Goal: Task Accomplishment & Management: Use online tool/utility

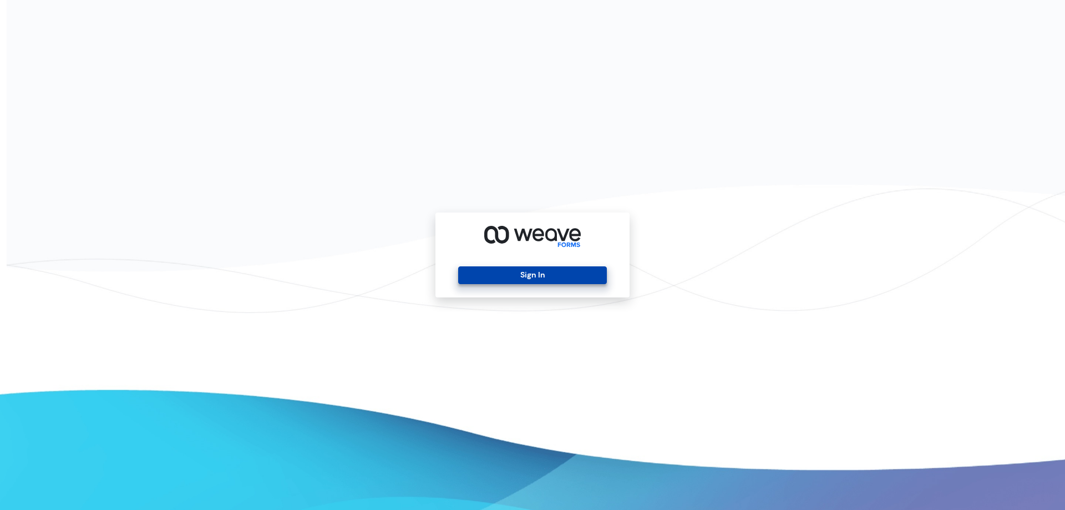
click at [519, 275] on button "Sign In" at bounding box center [532, 275] width 148 height 18
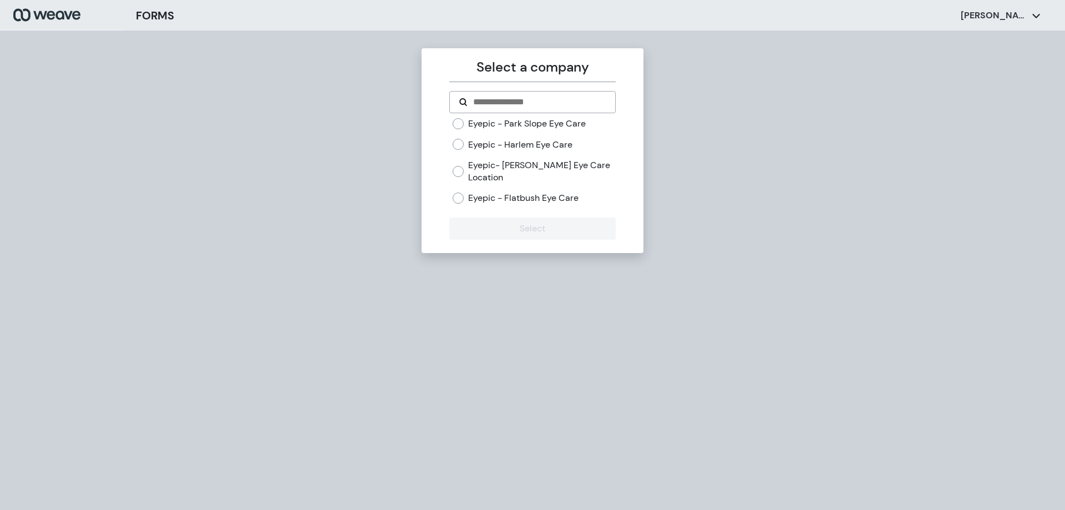
click at [521, 122] on label "Eyepic - Park Slope Eye Care" at bounding box center [527, 124] width 118 height 12
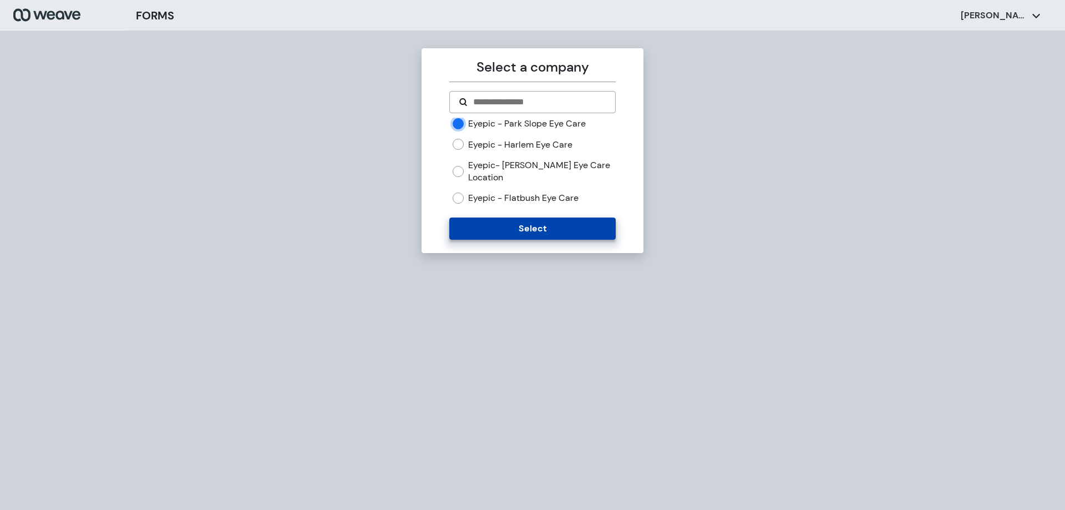
click at [500, 225] on button "Select" at bounding box center [532, 228] width 166 height 22
